Goal: Task Accomplishment & Management: Use online tool/utility

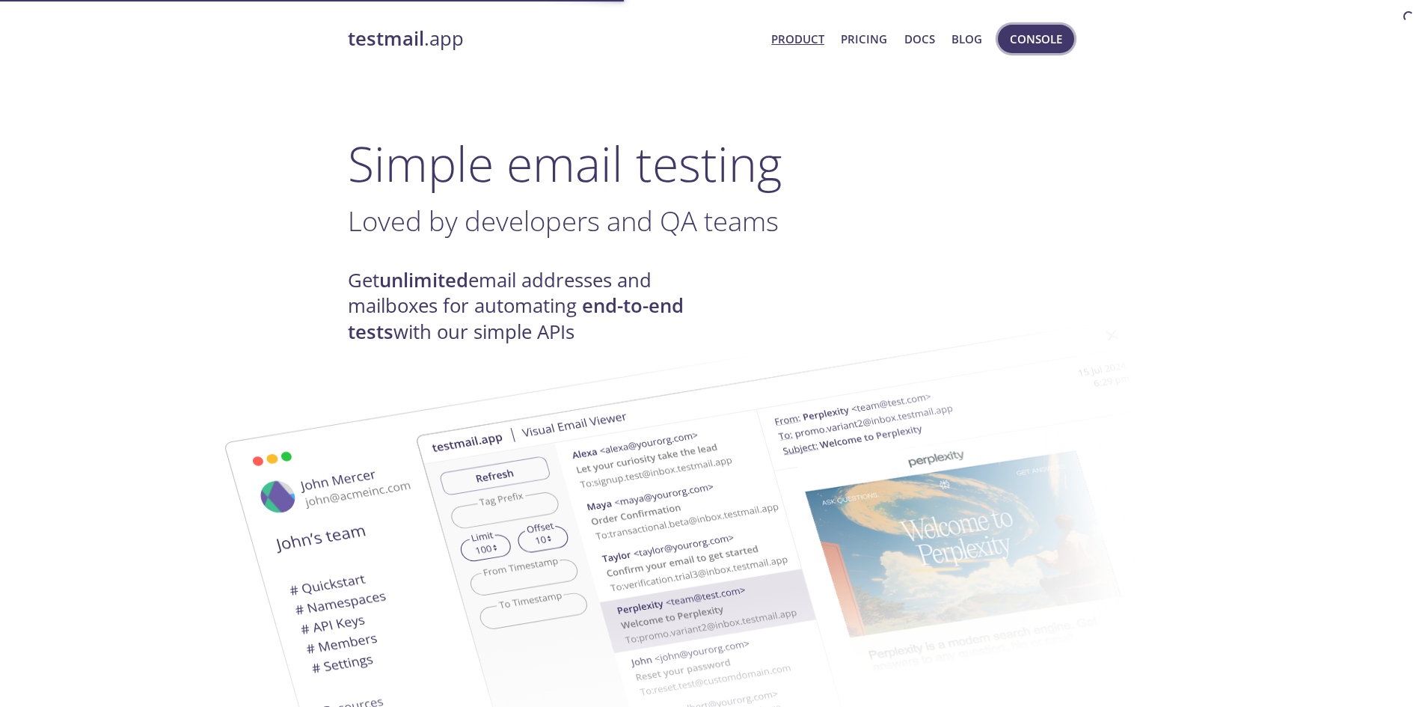
click at [1067, 33] on button "Console" at bounding box center [1036, 39] width 76 height 28
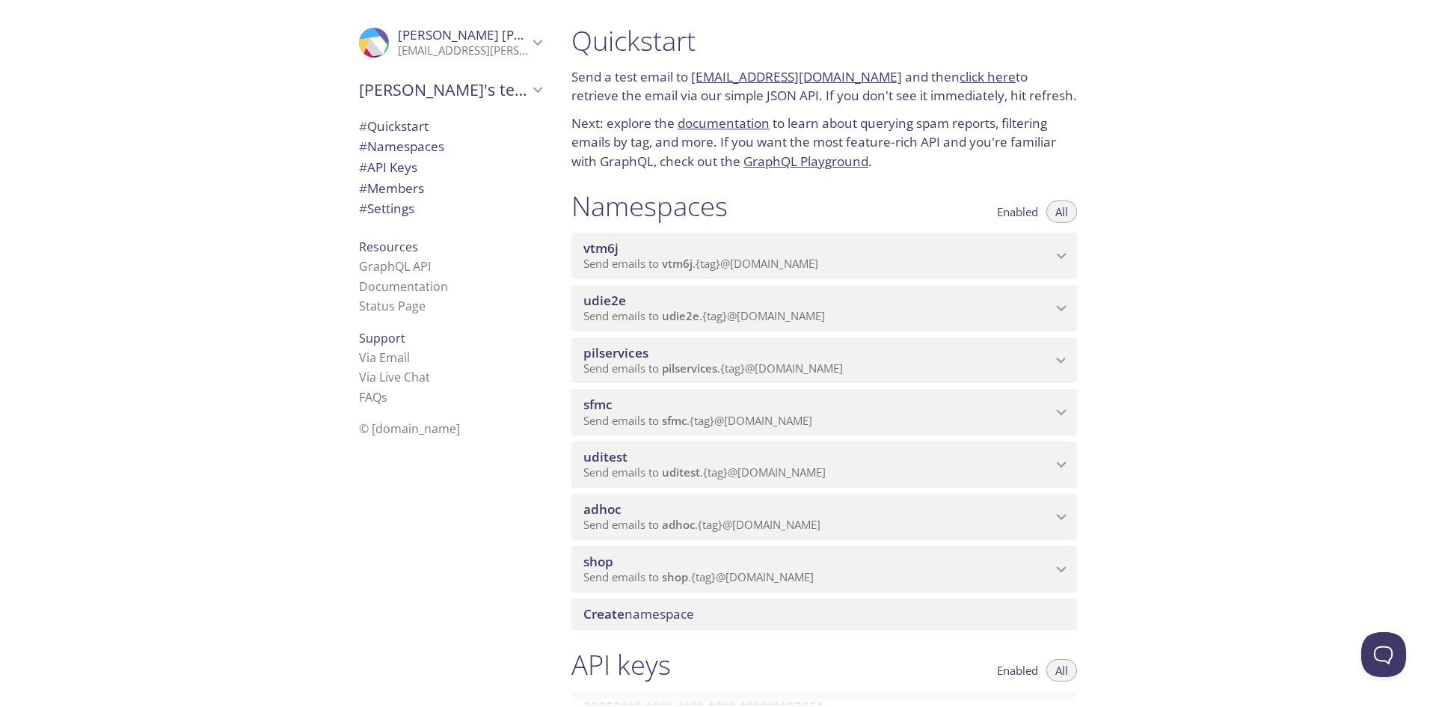
click at [636, 534] on div "adhoc Send emails to adhoc . {tag} @inbox.testmail.app" at bounding box center [824, 517] width 506 height 46
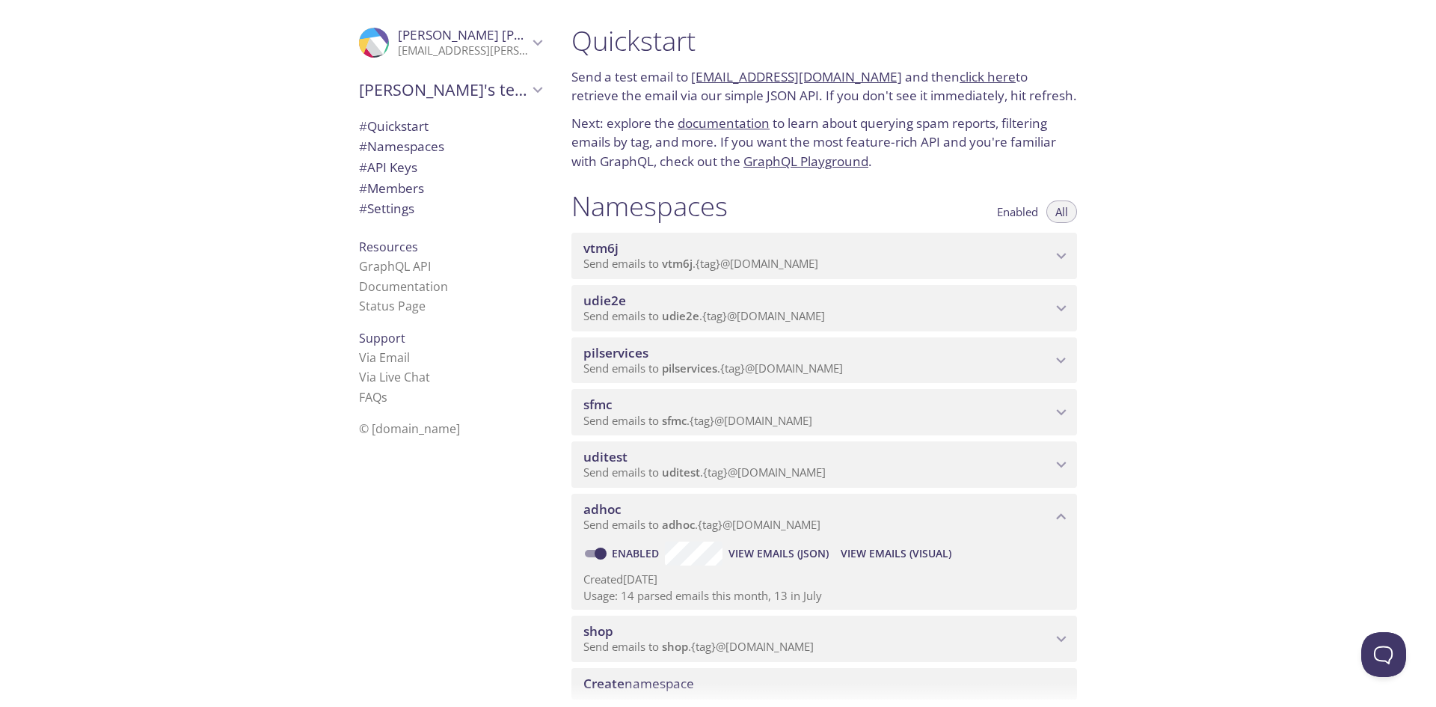
click at [882, 551] on span "View Emails (Visual)" at bounding box center [896, 553] width 111 height 18
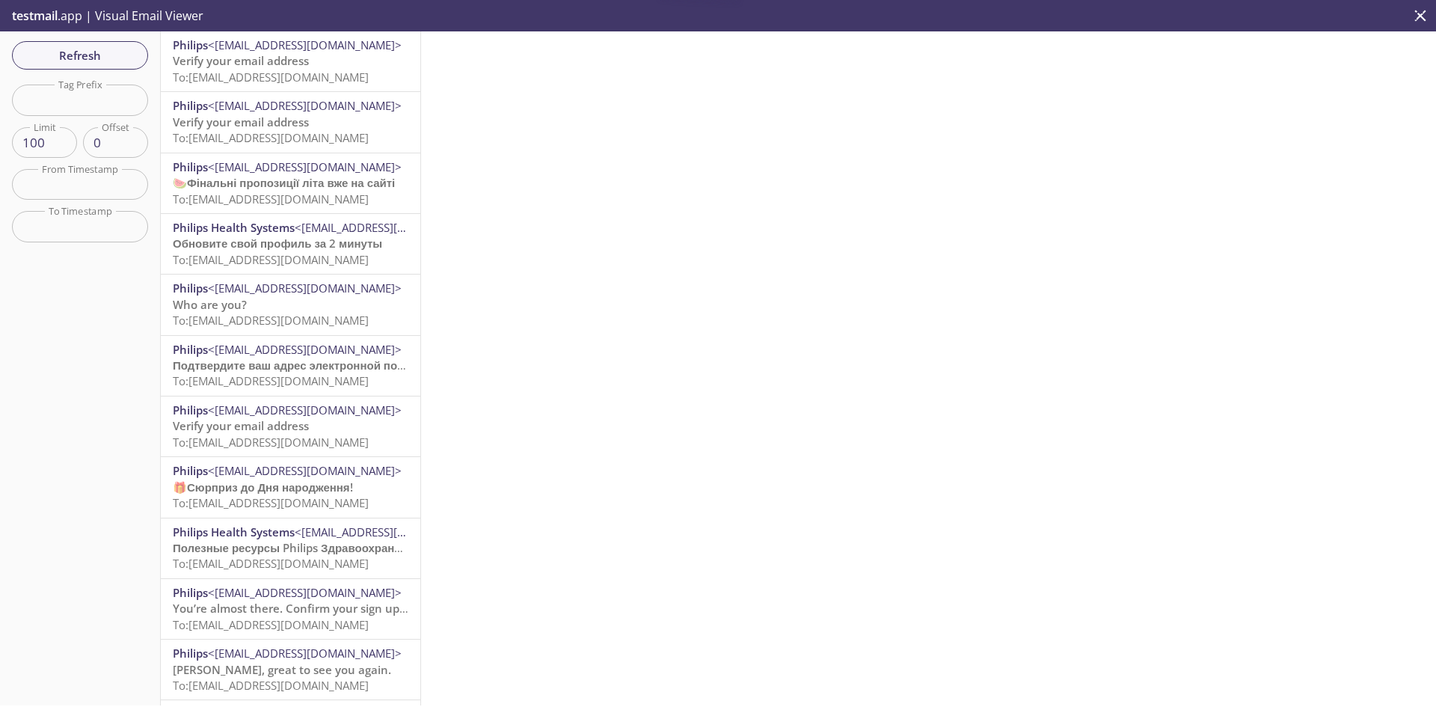
click at [253, 66] on span "Verify your email address" at bounding box center [241, 60] width 136 height 15
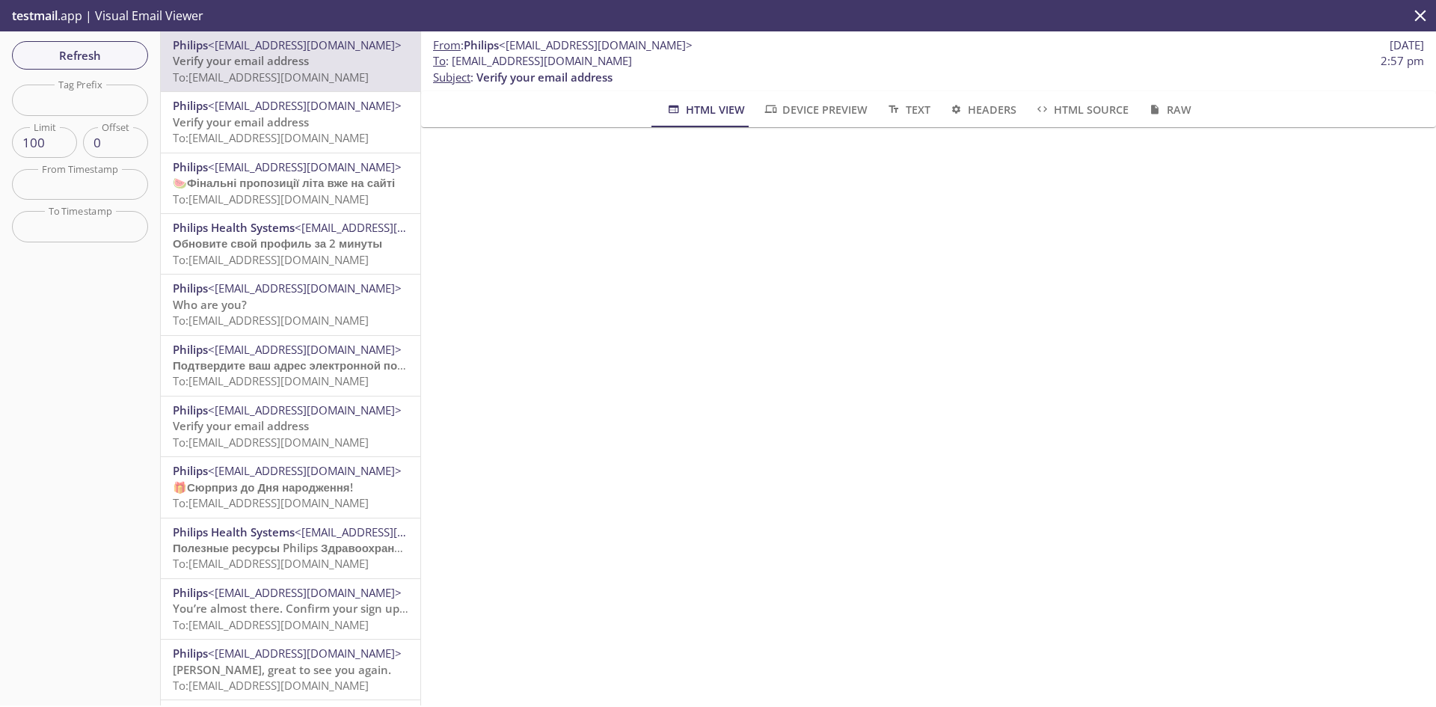
drag, startPoint x: 683, startPoint y: 68, endPoint x: 451, endPoint y: 64, distance: 231.9
click at [451, 64] on span "To : adhoc.202508151457@inbox.testmail.app 2:57 pm" at bounding box center [928, 61] width 991 height 16
copy span "[EMAIL_ADDRESS][DOMAIN_NAME]"
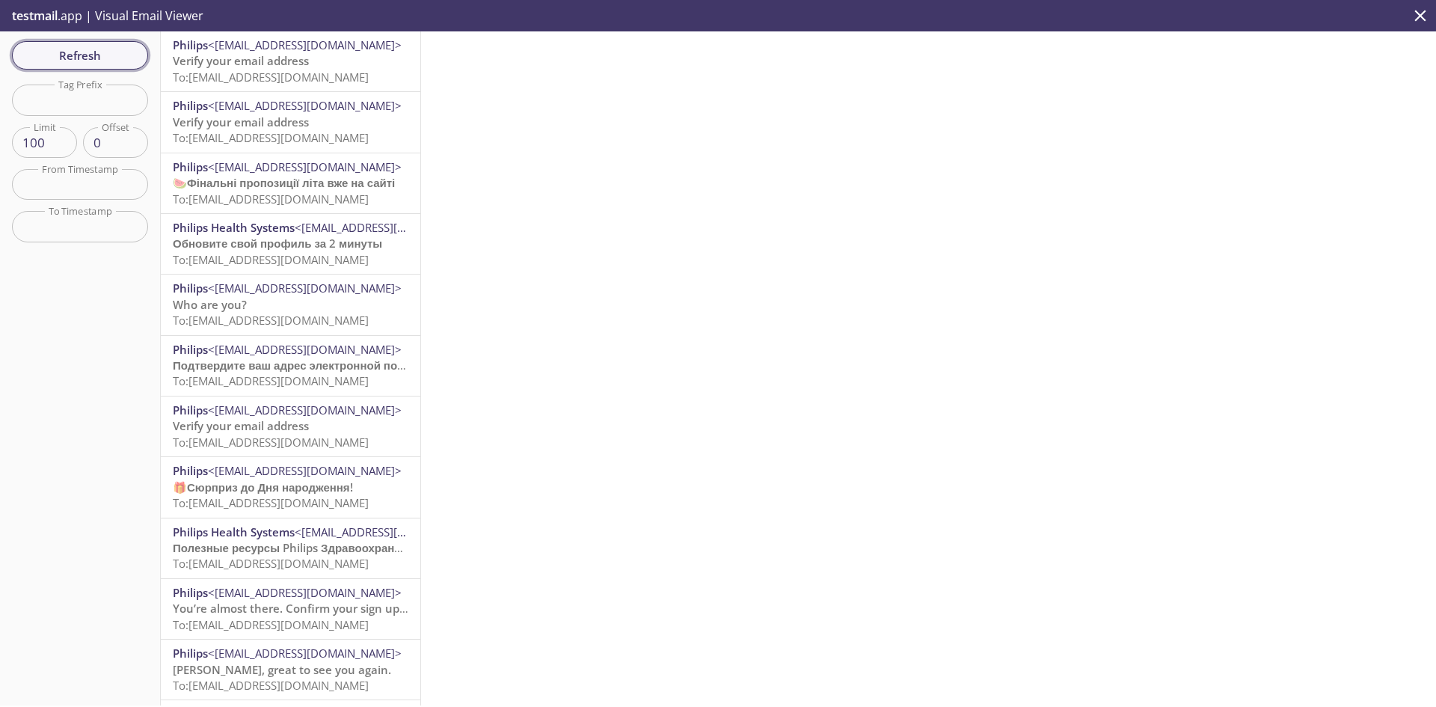
scroll to position [75, 0]
click at [111, 66] on button "Refresh" at bounding box center [80, 55] width 136 height 28
click at [113, 43] on button "Refresh" at bounding box center [80, 55] width 136 height 28
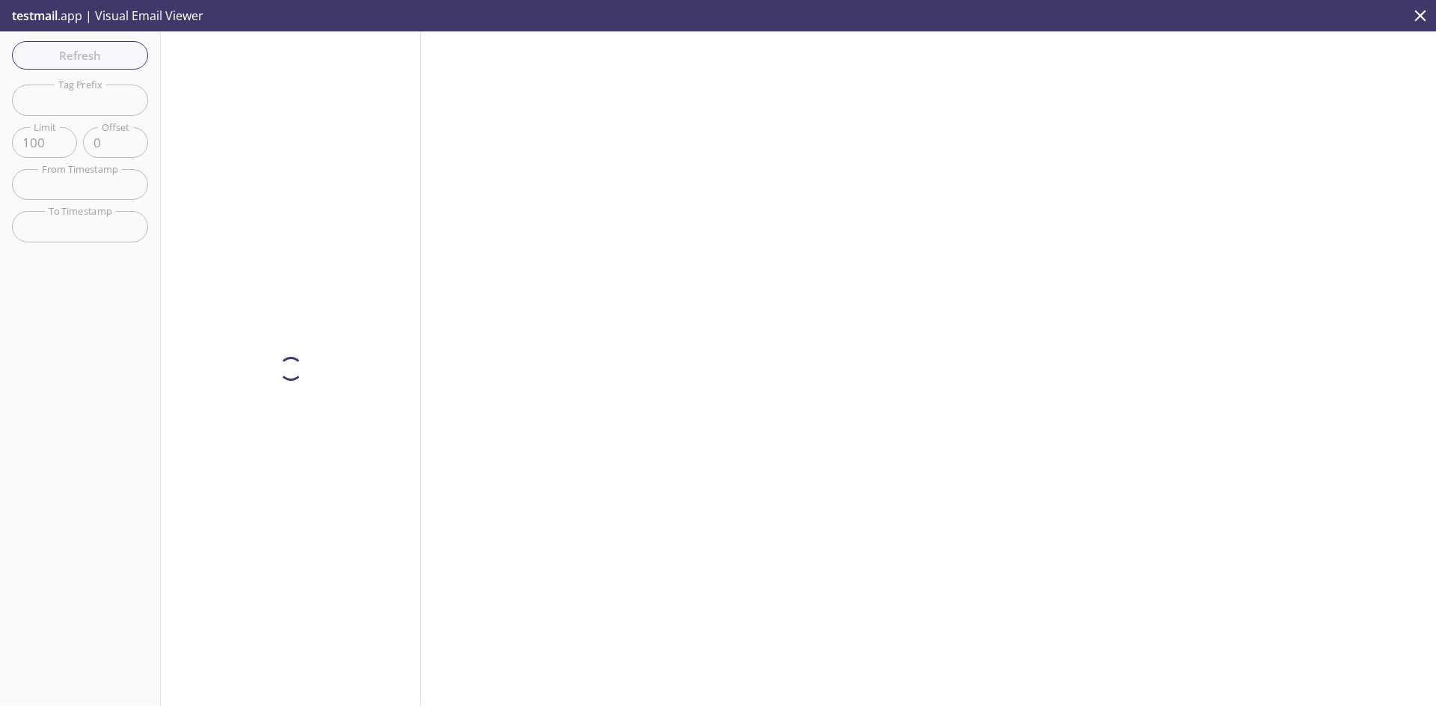
click at [118, 58] on div "Refresh Filters Tag Prefix Tag Prefix Limit 100 Limit Offset 0 Offset From Time…" at bounding box center [80, 368] width 161 height 674
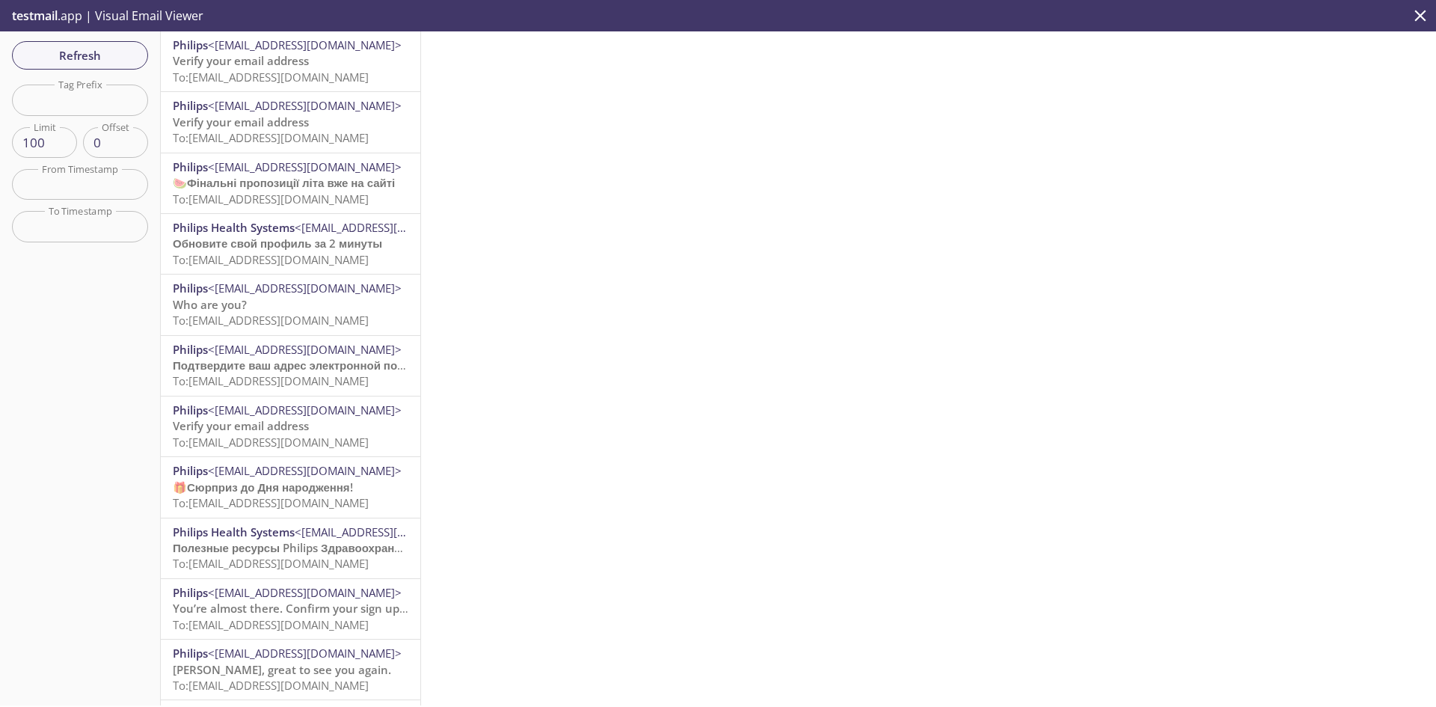
click at [118, 58] on span "Refresh" at bounding box center [80, 55] width 112 height 19
click at [120, 55] on span "Refresh" at bounding box center [80, 55] width 112 height 19
